Goal: Task Accomplishment & Management: Complete application form

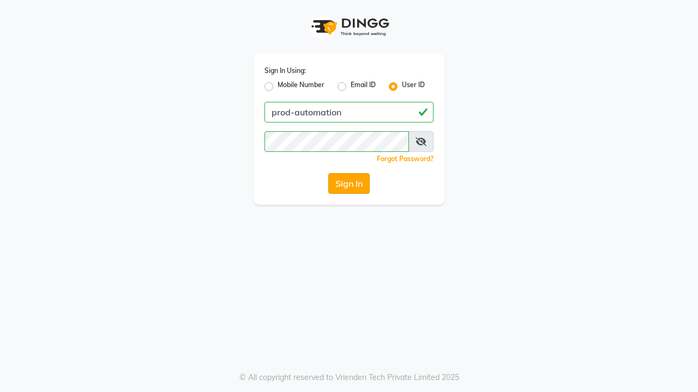
click at [349, 184] on button "Sign In" at bounding box center [348, 183] width 41 height 21
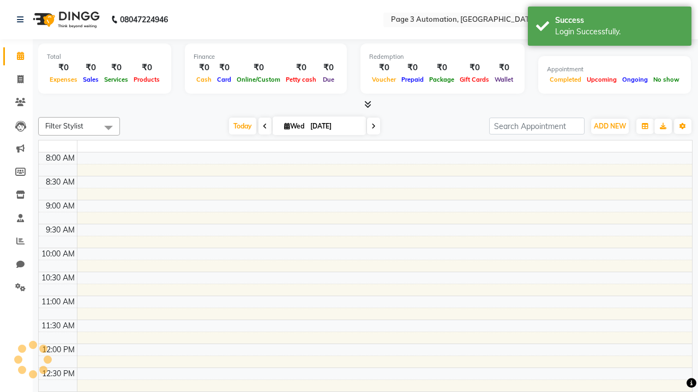
select select "en"
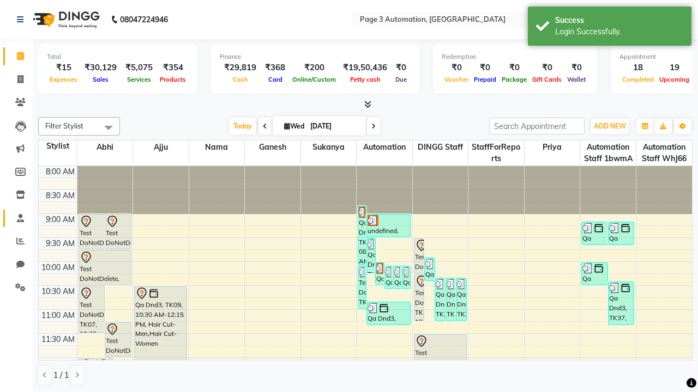
click at [16, 218] on span at bounding box center [20, 219] width 19 height 13
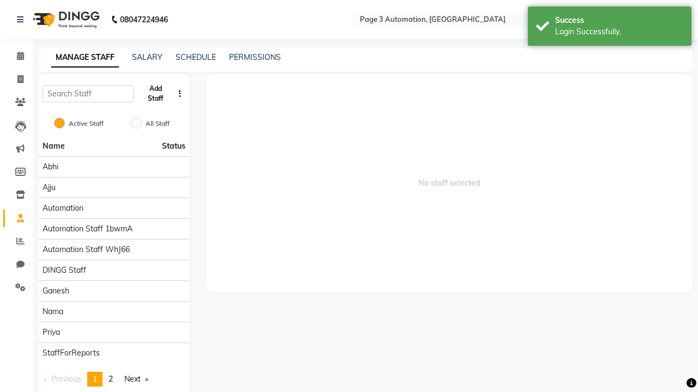
click at [155, 94] on button "Add Staff" at bounding box center [155, 94] width 35 height 28
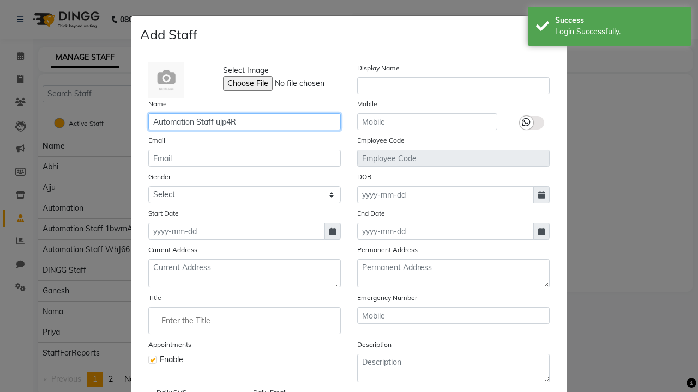
type input "Automation Staff ujp4R"
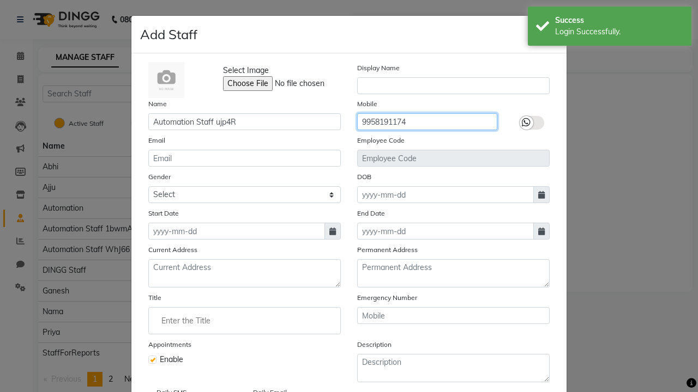
type input "9958191174"
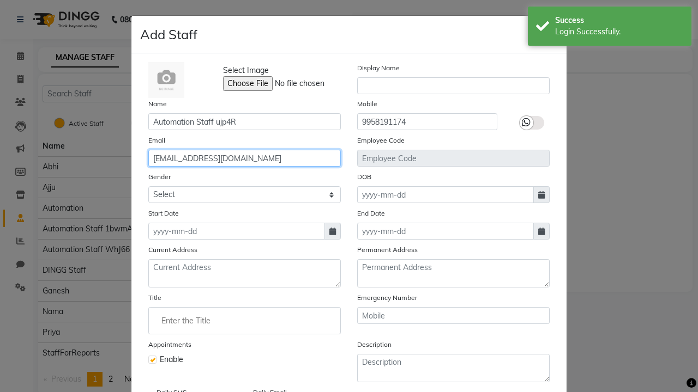
type input "annie91@yahoo.com"
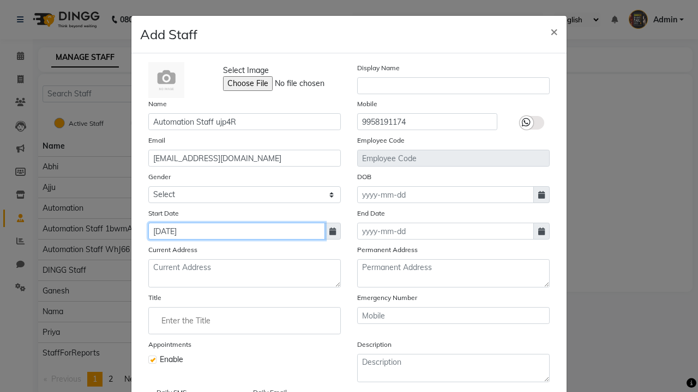
type input "Oct 01, 2025"
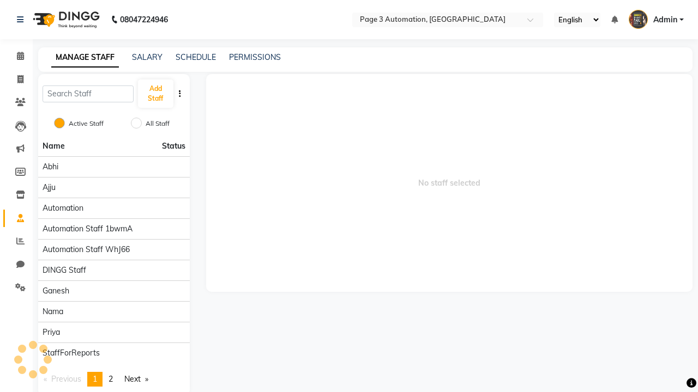
checkbox input "false"
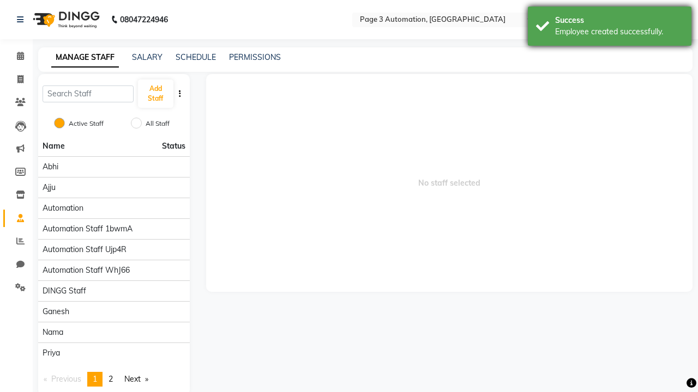
click at [609, 28] on div "Employee created successfully." at bounding box center [619, 31] width 128 height 11
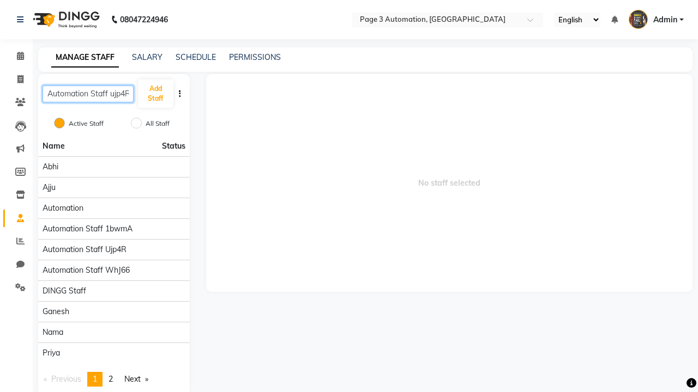
scroll to position [0, 2]
type input "Automation Staff ujp4R"
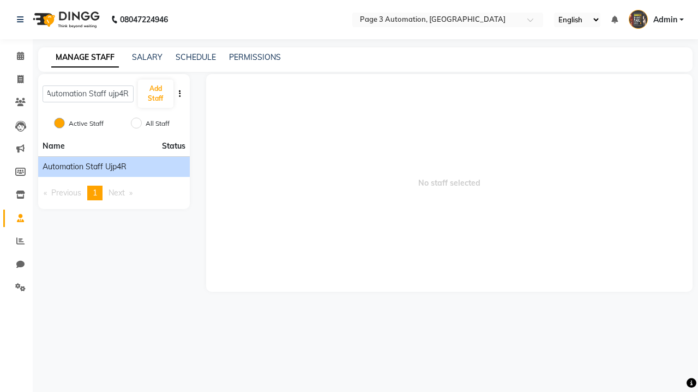
click at [113, 167] on span "Automation Staff ujp4R" at bounding box center [85, 166] width 84 height 11
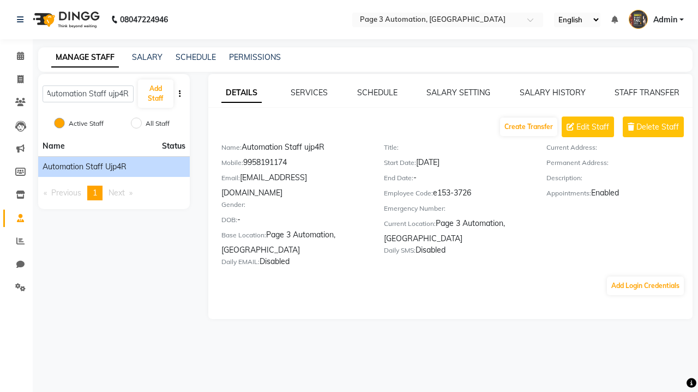
scroll to position [0, 0]
click at [645, 277] on button "Add Login Credentials" at bounding box center [645, 286] width 77 height 19
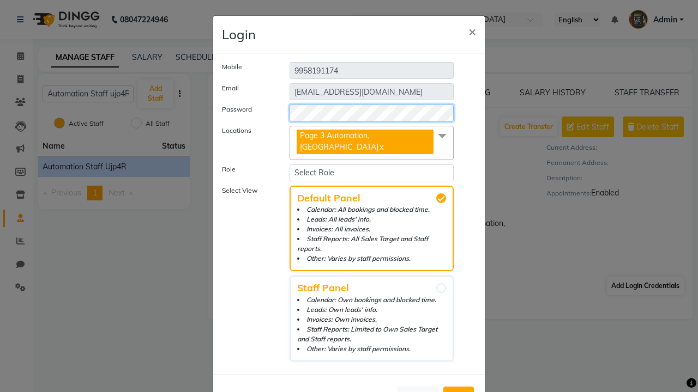
select select "4595"
click at [458, 391] on span "Add" at bounding box center [458, 396] width 17 height 11
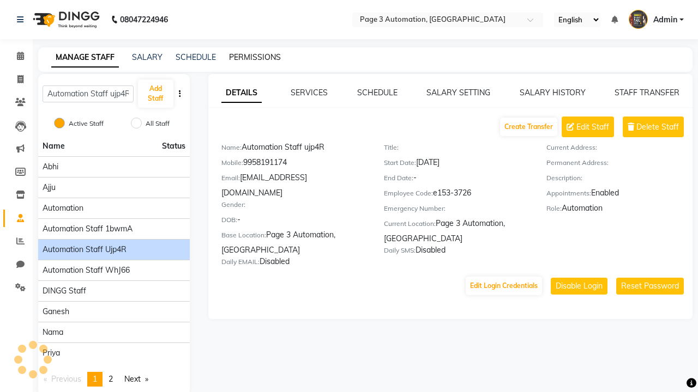
click at [254, 57] on link "PERMISSIONS" at bounding box center [255, 57] width 52 height 10
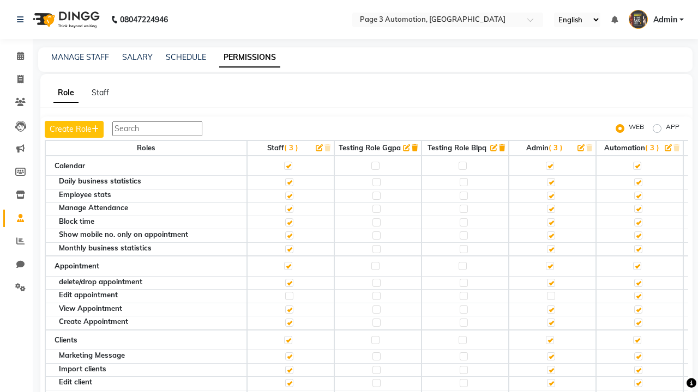
click at [656, 20] on span "Admin" at bounding box center [665, 19] width 24 height 11
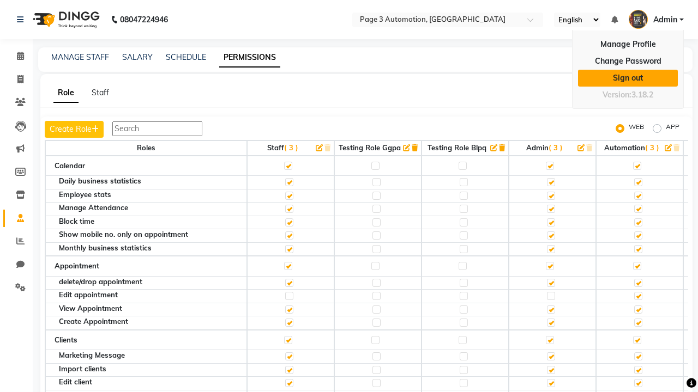
click at [627, 78] on link "Sign out" at bounding box center [628, 78] width 100 height 17
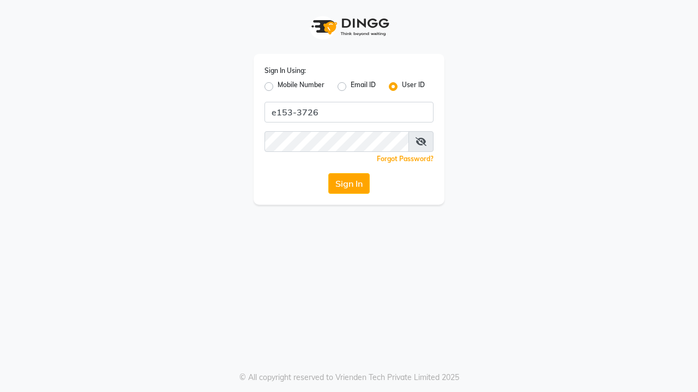
type input "e153-3726"
click at [349, 184] on button "Sign In" at bounding box center [348, 183] width 41 height 21
